Goal: Task Accomplishment & Management: Complete application form

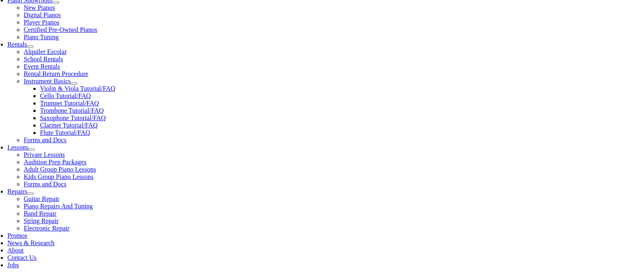
scroll to position [255, 0]
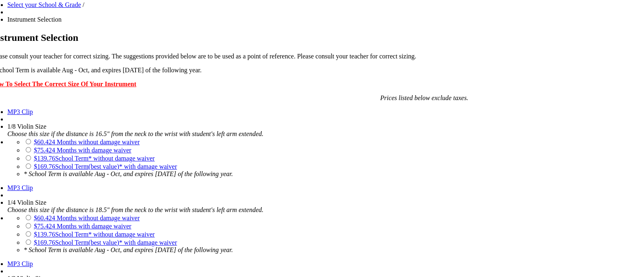
scroll to position [568, 0]
